Goal: Task Accomplishment & Management: Use online tool/utility

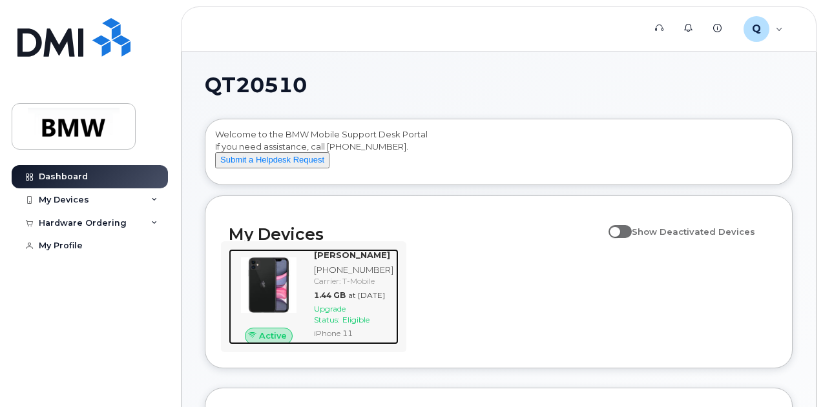
click at [270, 342] on span "Active" at bounding box center [273, 336] width 28 height 12
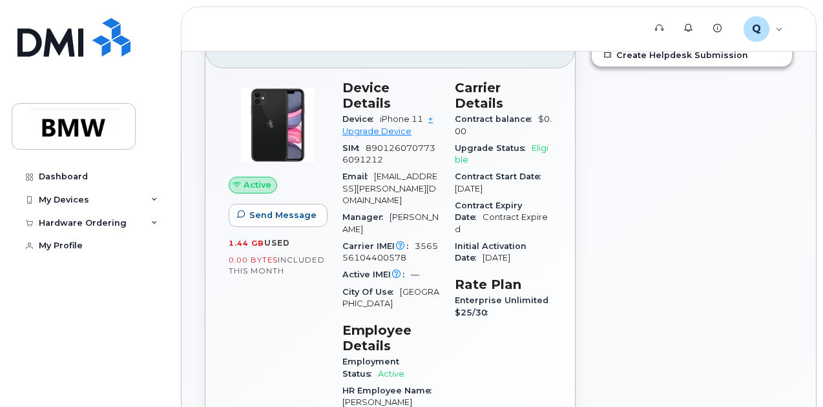
scroll to position [65, 0]
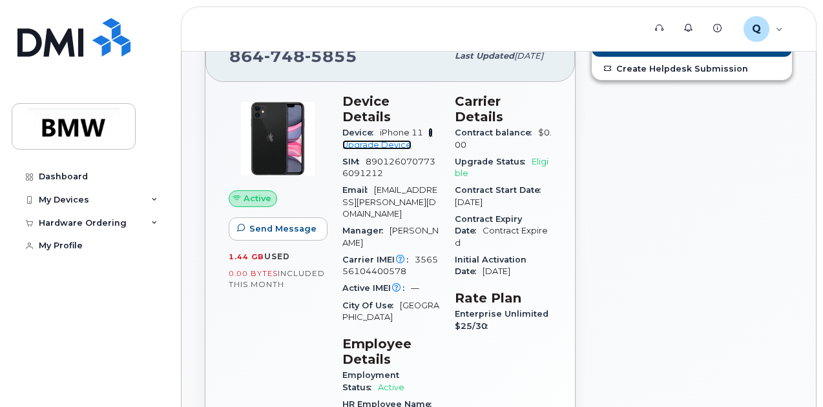
click at [363, 128] on link "+ Upgrade Device" at bounding box center [387, 138] width 90 height 21
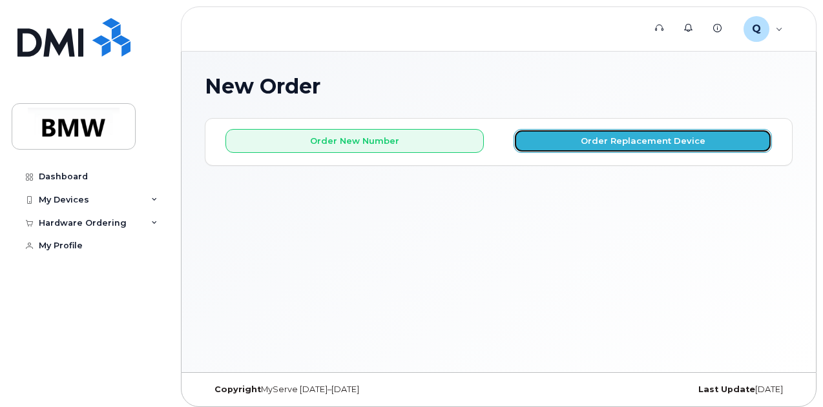
click at [646, 138] on button "Order Replacement Device" at bounding box center [642, 141] width 258 height 24
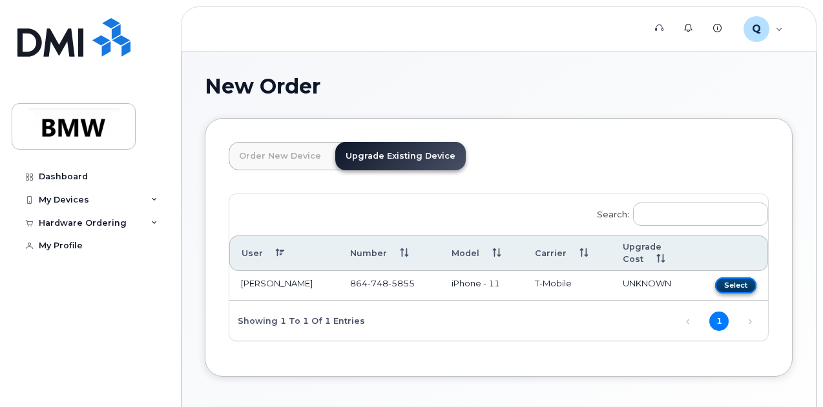
click at [715, 280] on button "Select" at bounding box center [735, 286] width 41 height 16
